Goal: Check status: Check status

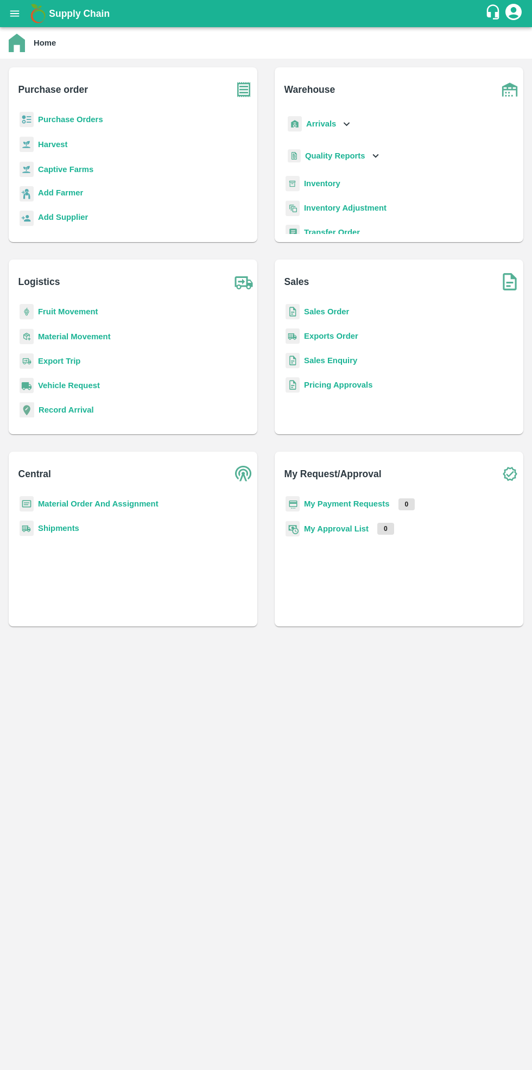
click at [59, 119] on b "Purchase Orders" at bounding box center [70, 119] width 65 height 9
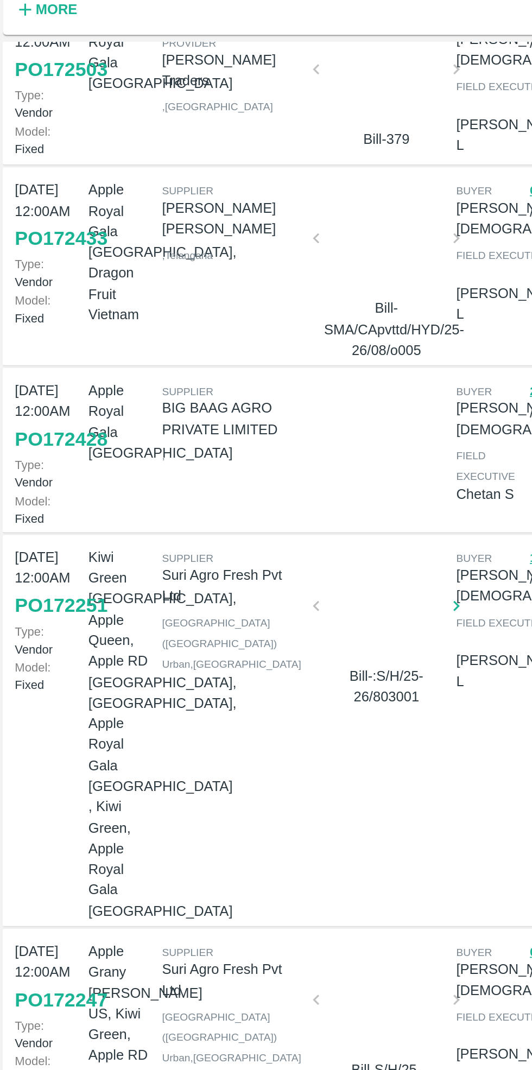
scroll to position [187, 0]
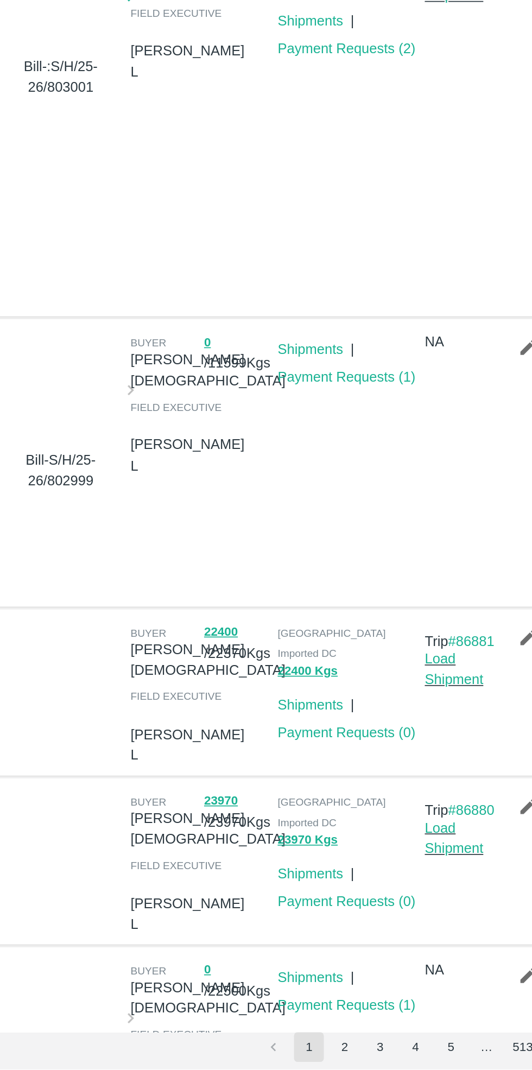
click at [394, 1057] on button "2" at bounding box center [392, 1056] width 17 height 17
